Goal: Information Seeking & Learning: Check status

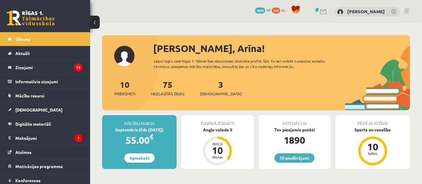
click at [409, 11] on link at bounding box center [407, 11] width 5 height 5
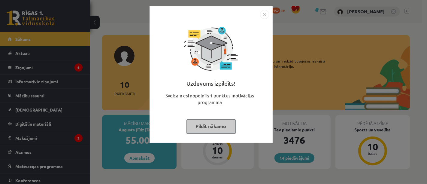
click at [207, 125] on button "Pildīt nākamo" at bounding box center [211, 126] width 49 height 14
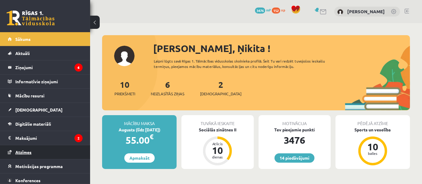
click at [29, 152] on span "Atzīmes" at bounding box center [23, 151] width 16 height 5
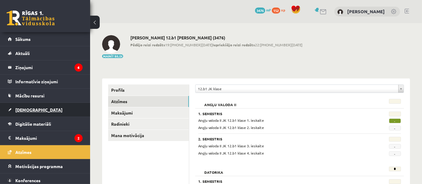
click at [29, 111] on span "[DEMOGRAPHIC_DATA]" at bounding box center [38, 109] width 47 height 5
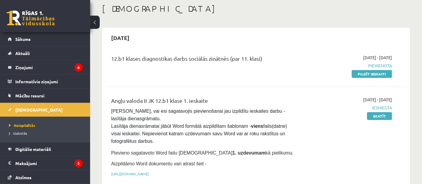
scroll to position [30, 0]
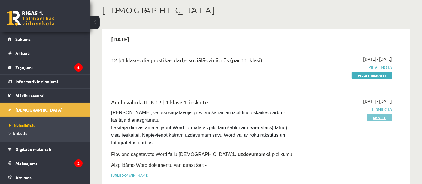
click at [374, 119] on link "Skatīt" at bounding box center [379, 118] width 25 height 8
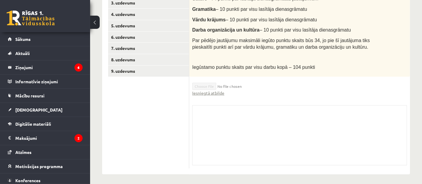
scroll to position [153, 0]
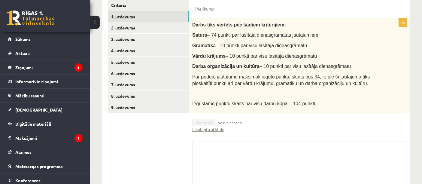
click at [159, 15] on link "1. uzdevums" at bounding box center [148, 16] width 81 height 11
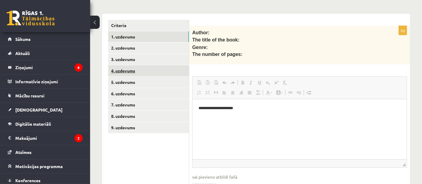
scroll to position [133, 0]
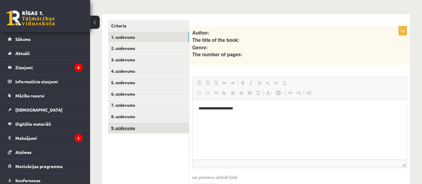
click at [136, 122] on link "9. uzdevums" at bounding box center [148, 127] width 81 height 11
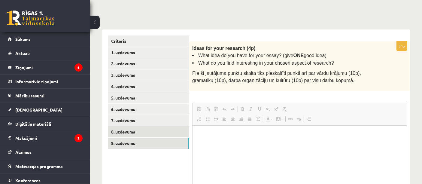
scroll to position [115, 0]
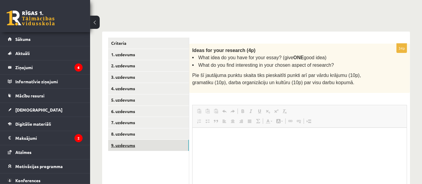
click at [127, 140] on link "9. uzdevums" at bounding box center [148, 145] width 81 height 11
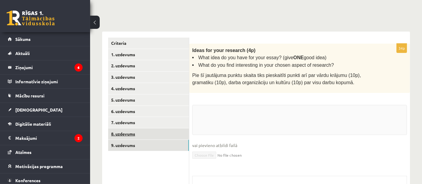
click at [123, 133] on link "8. uzdevums" at bounding box center [148, 133] width 81 height 11
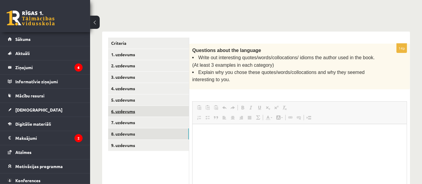
scroll to position [0, 0]
click at [129, 107] on link "6. uzdevums" at bounding box center [148, 111] width 81 height 11
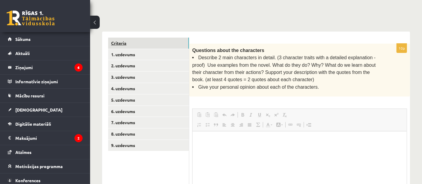
click at [148, 41] on link "Criteria" at bounding box center [148, 43] width 81 height 11
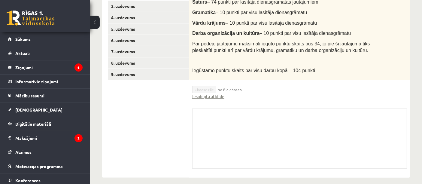
scroll to position [190, 0]
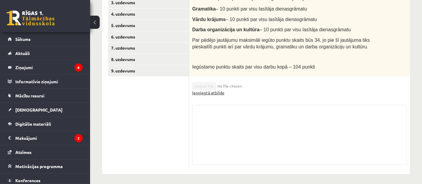
click at [210, 91] on link "Iesniegtā atbilde" at bounding box center [208, 93] width 32 height 6
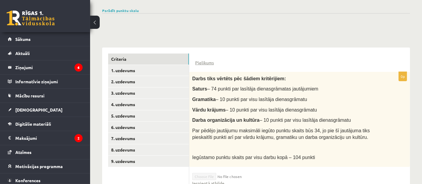
scroll to position [0, 0]
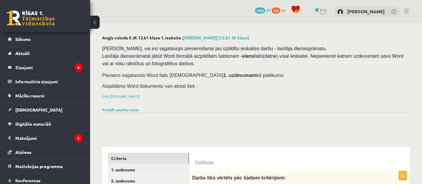
click at [406, 12] on link at bounding box center [407, 11] width 5 height 5
